Goal: Check status: Check status

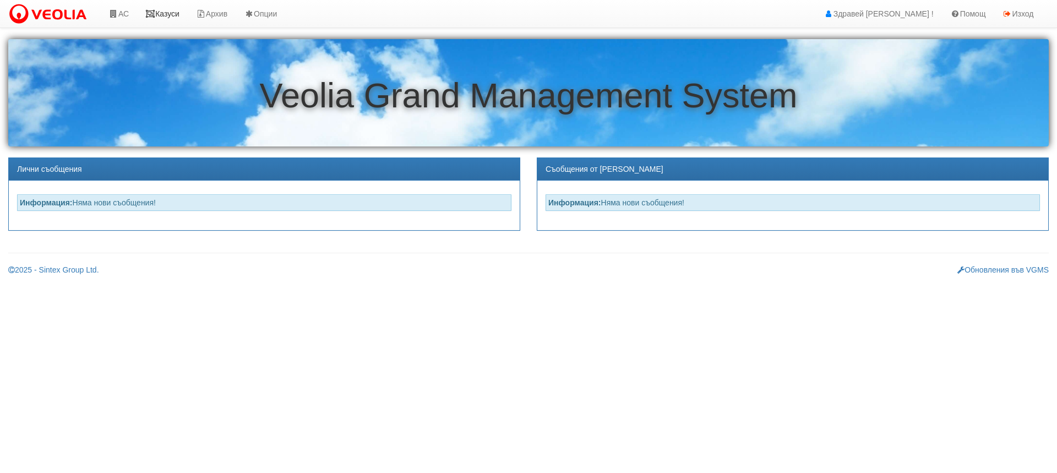
click at [159, 15] on link "Казуси" at bounding box center [162, 14] width 51 height 28
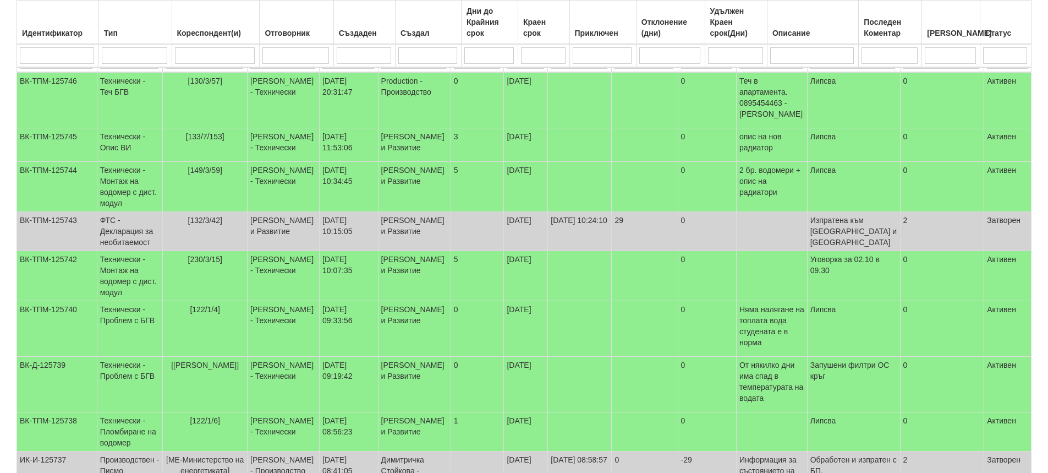
scroll to position [165, 0]
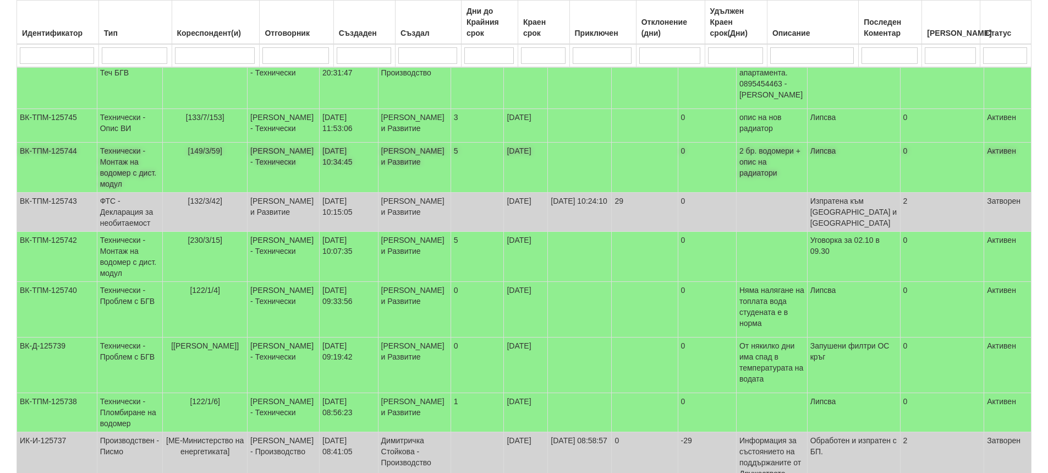
click at [140, 167] on td "Технически - Монтаж на водомер с дист. модул" at bounding box center [130, 168] width 66 height 50
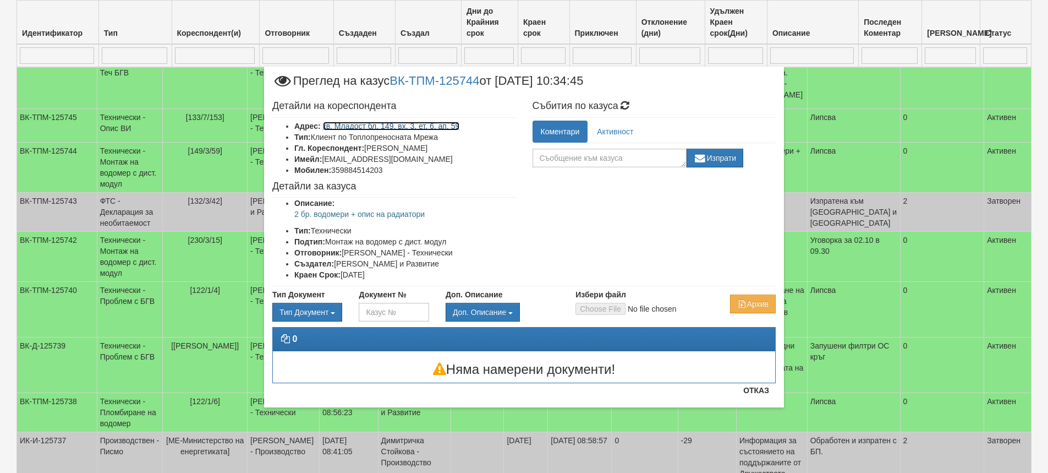
click at [443, 124] on link "кв. Младост бл. 149, вх. 3, ет. 6, ап. 59" at bounding box center [391, 126] width 137 height 9
click at [760, 391] on button "Отказ" at bounding box center [756, 390] width 39 height 18
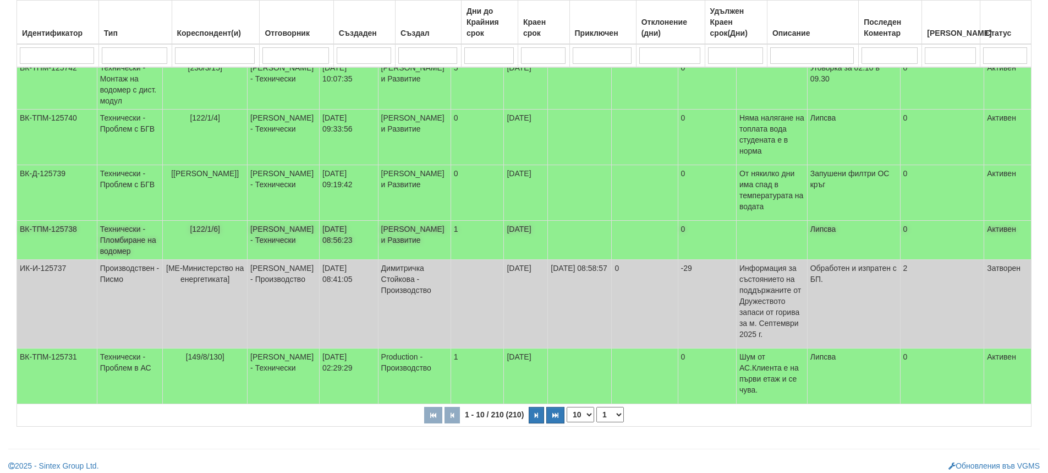
scroll to position [338, 0]
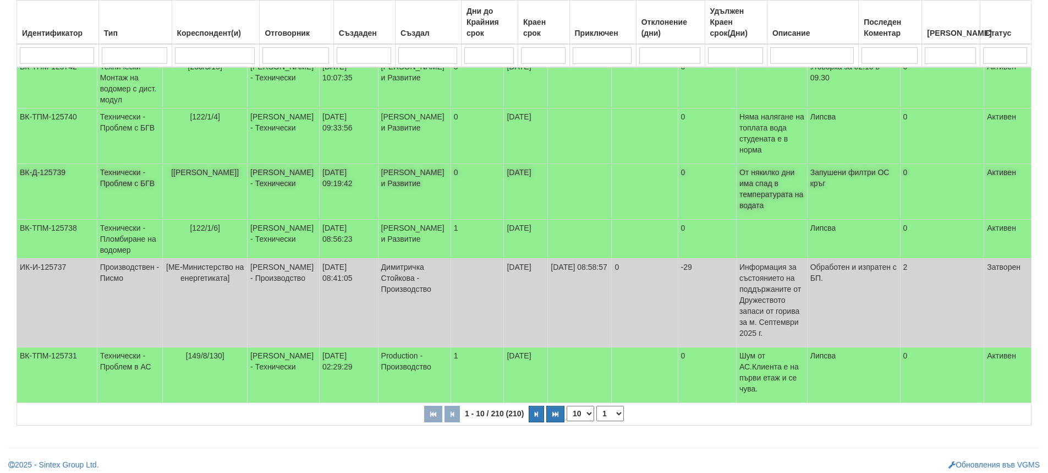
click at [286, 189] on td "[PERSON_NAME] - Технически" at bounding box center [284, 192] width 72 height 56
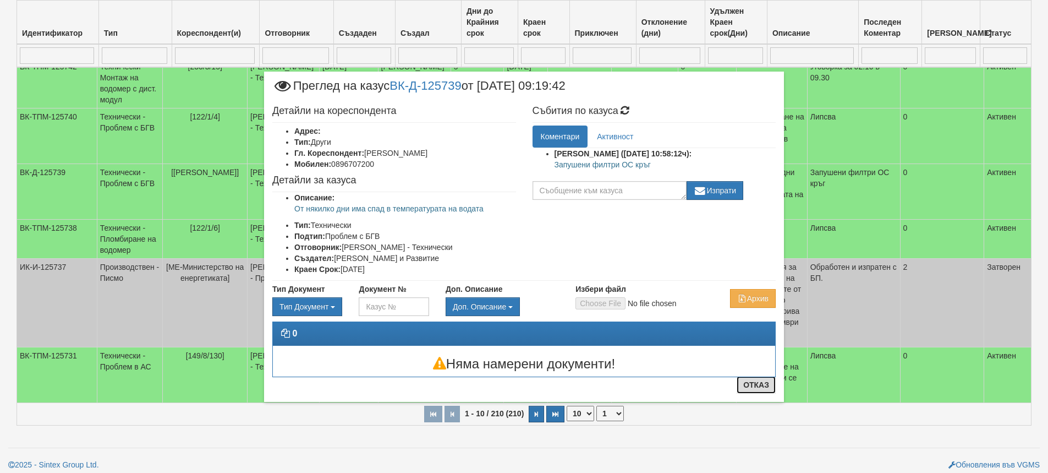
click at [756, 386] on button "Отказ" at bounding box center [756, 385] width 39 height 18
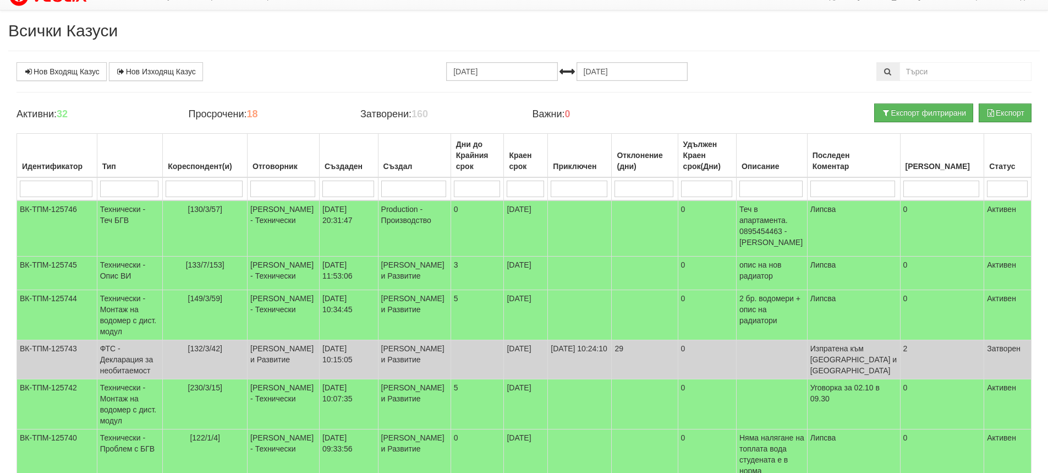
scroll to position [8, 0]
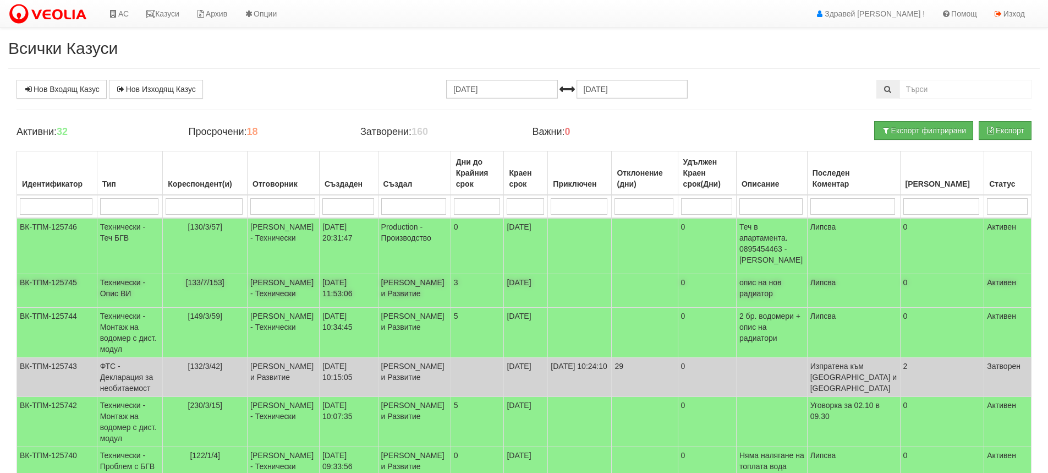
click at [215, 278] on span "[133/7/153]" at bounding box center [205, 282] width 39 height 9
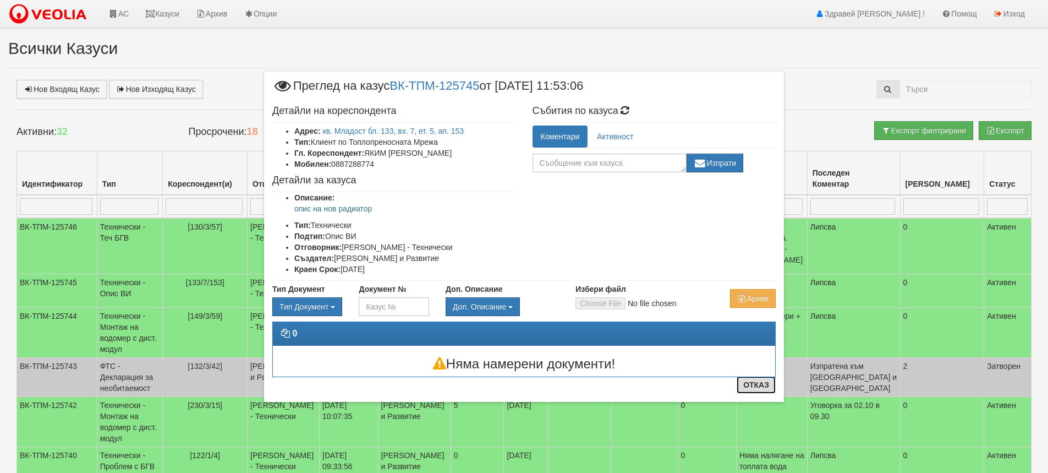
click at [753, 384] on button "Отказ" at bounding box center [756, 385] width 39 height 18
